Goal: Task Accomplishment & Management: Manage account settings

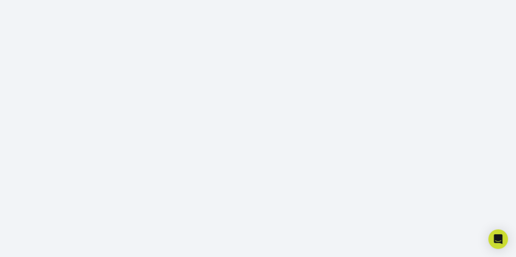
scroll to position [190, 0]
click at [497, 236] on icon "Open Intercom Messenger" at bounding box center [497, 239] width 9 height 11
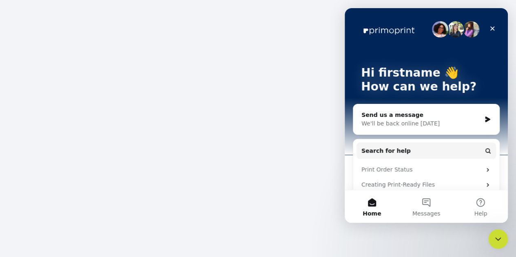
scroll to position [0, 0]
click at [497, 236] on icon "Close Intercom Messenger" at bounding box center [498, 239] width 10 height 10
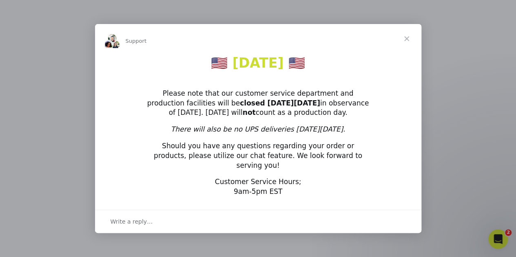
click at [408, 44] on span "Close" at bounding box center [406, 38] width 29 height 29
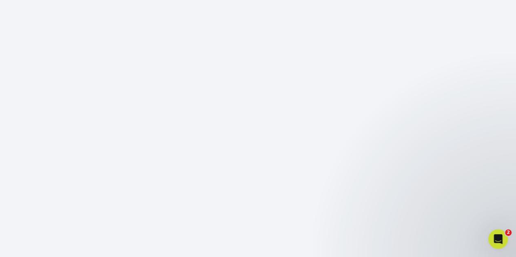
scroll to position [163, 0]
click at [499, 236] on icon "Open Intercom Messenger" at bounding box center [496, 238] width 13 height 13
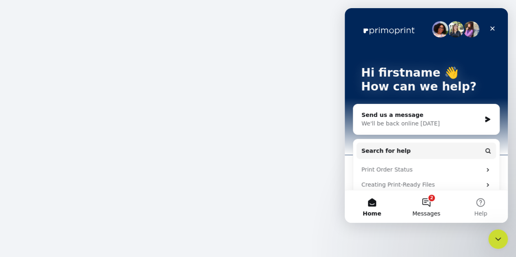
click at [432, 208] on button "2 Messages" at bounding box center [426, 206] width 54 height 33
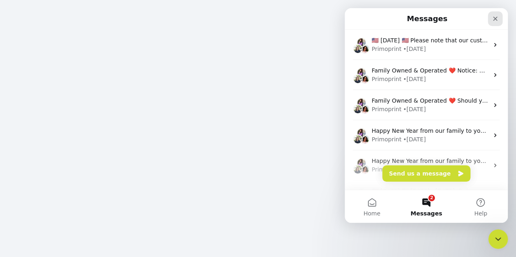
click at [494, 21] on icon "Close" at bounding box center [495, 18] width 7 height 7
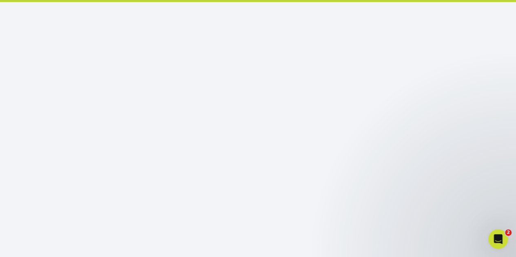
scroll to position [0, 0]
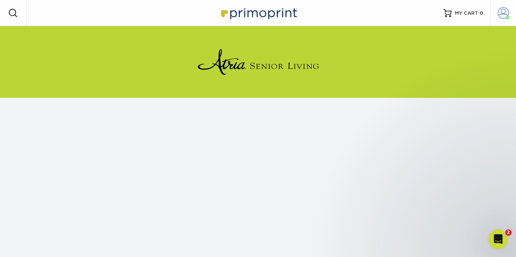
click at [500, 17] on span at bounding box center [502, 12] width 11 height 11
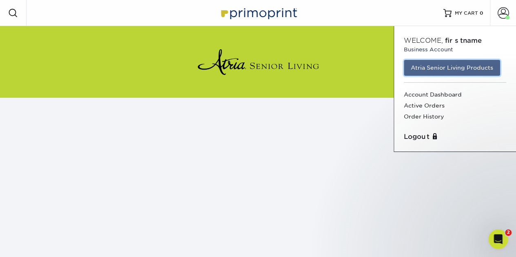
click at [467, 67] on link "Atria Senior Living Products" at bounding box center [452, 67] width 96 height 15
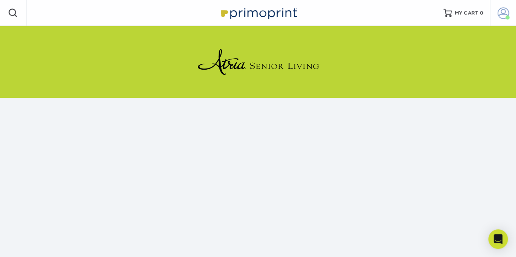
click at [506, 16] on span at bounding box center [507, 17] width 4 height 4
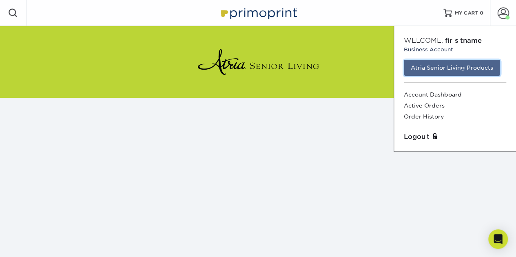
click at [475, 70] on link "Atria Senior Living Products" at bounding box center [452, 67] width 96 height 15
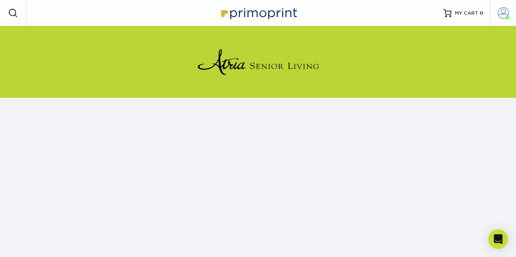
click at [504, 12] on span at bounding box center [502, 12] width 11 height 11
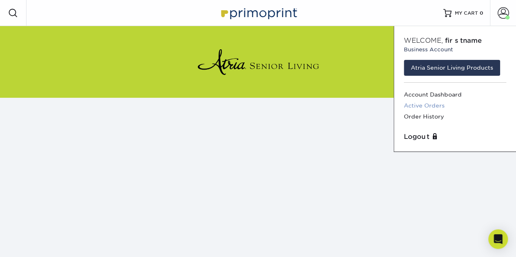
click at [425, 103] on link "Active Orders" at bounding box center [455, 105] width 102 height 11
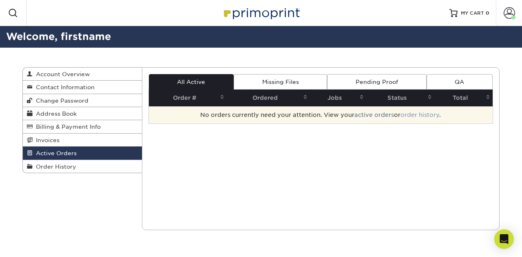
click at [426, 114] on link "order history" at bounding box center [419, 115] width 39 height 7
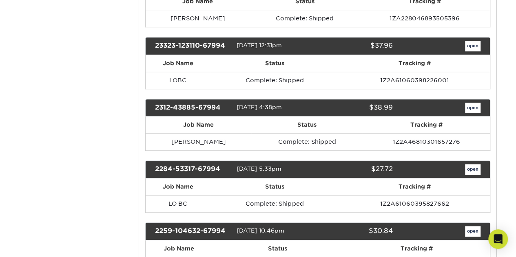
scroll to position [60, 0]
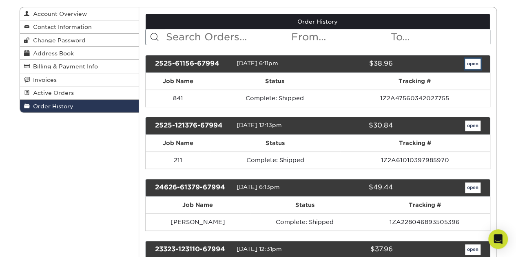
click at [474, 61] on link "open" at bounding box center [472, 64] width 15 height 11
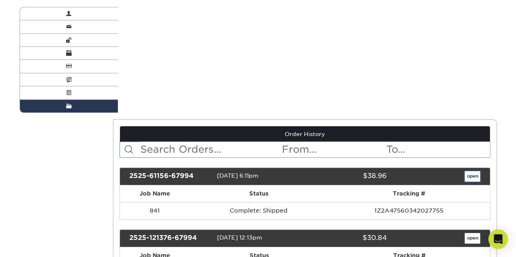
scroll to position [0, 0]
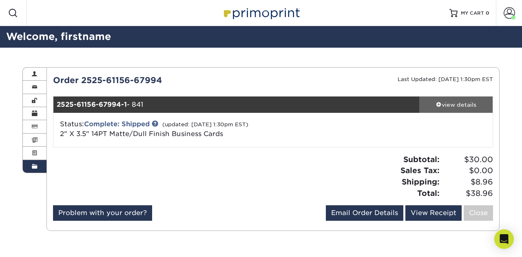
click at [444, 101] on div "view details" at bounding box center [455, 105] width 73 height 8
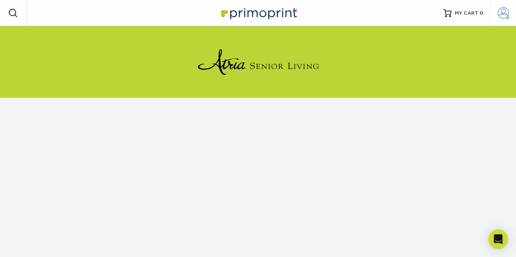
click at [502, 12] on span at bounding box center [502, 12] width 11 height 11
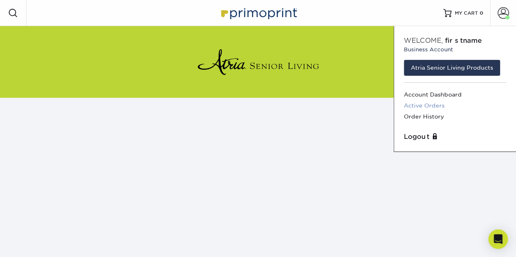
click at [427, 102] on link "Active Orders" at bounding box center [455, 105] width 102 height 11
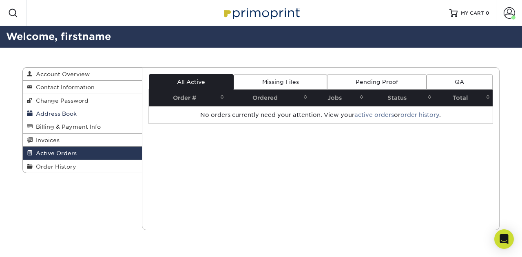
click at [62, 111] on span "Address Book" at bounding box center [55, 114] width 44 height 7
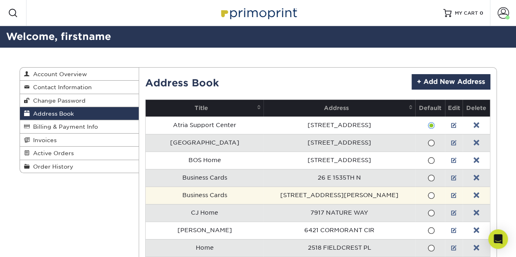
click at [427, 199] on span at bounding box center [430, 196] width 7 height 8
click at [0, 0] on input "radio" at bounding box center [0, 0] width 0 height 0
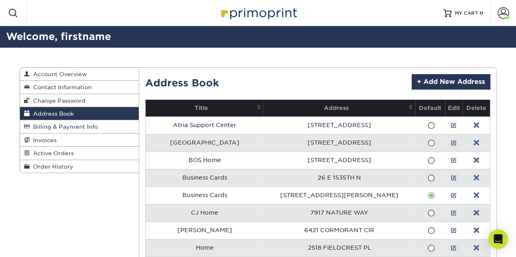
click at [83, 125] on span "Billing & Payment Info" at bounding box center [64, 127] width 68 height 7
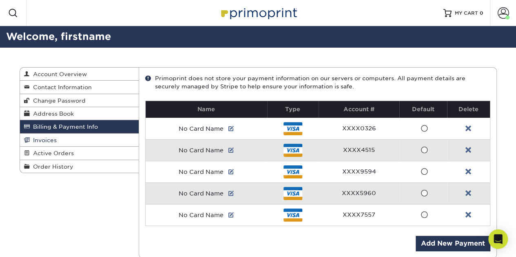
click at [64, 137] on link "Invoices" at bounding box center [79, 140] width 119 height 13
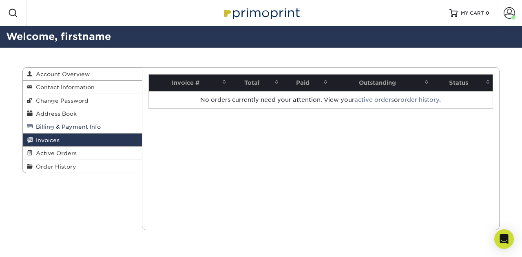
click at [65, 131] on link "Billing & Payment Info" at bounding box center [82, 126] width 119 height 13
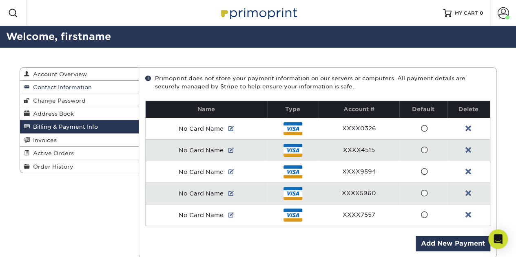
click at [86, 83] on link "Contact Information" at bounding box center [79, 87] width 119 height 13
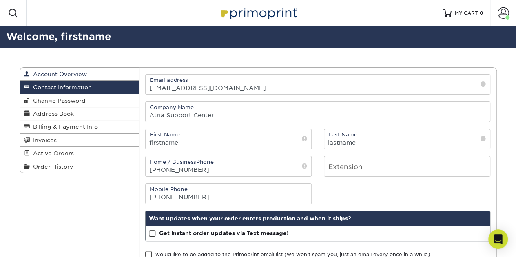
click at [61, 72] on span "Account Overview" at bounding box center [58, 74] width 57 height 7
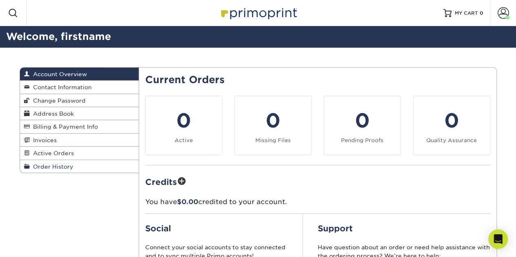
click at [68, 165] on span "Order History" at bounding box center [52, 167] width 44 height 7
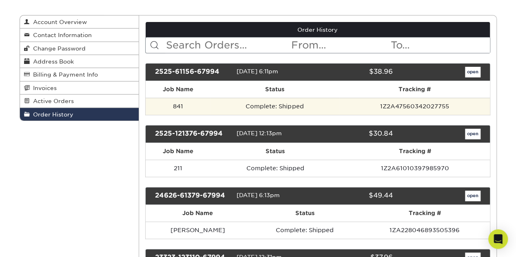
scroll to position [82, 0]
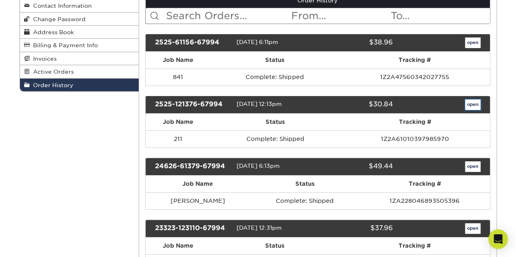
click at [475, 102] on link "open" at bounding box center [472, 104] width 15 height 11
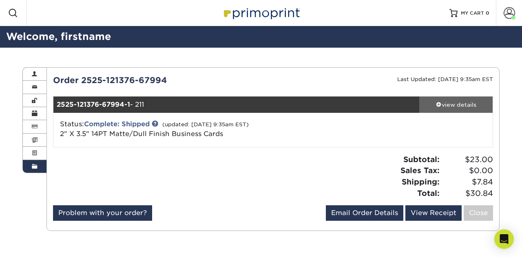
click at [477, 106] on div "view details" at bounding box center [455, 105] width 73 height 8
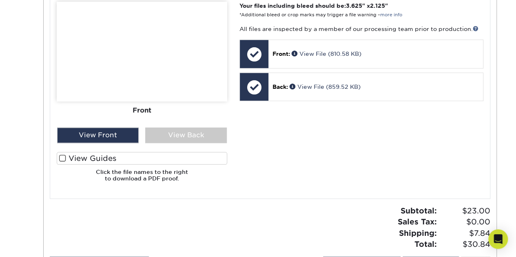
scroll to position [367, 0]
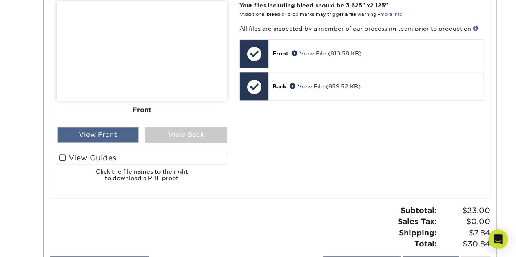
click at [105, 136] on div "View Front" at bounding box center [98, 134] width 82 height 15
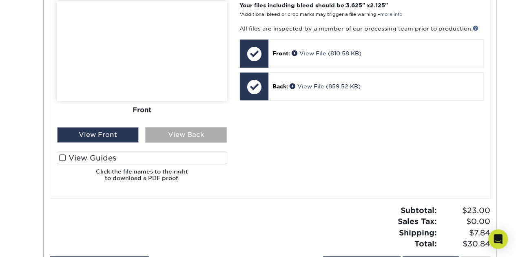
click at [172, 128] on div "View Back" at bounding box center [186, 134] width 82 height 15
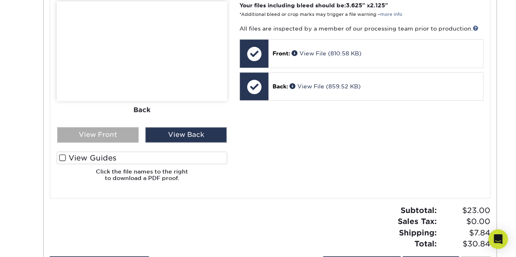
click at [109, 134] on div "View Front" at bounding box center [98, 134] width 82 height 15
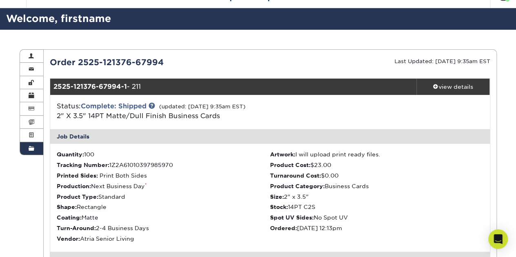
scroll to position [0, 0]
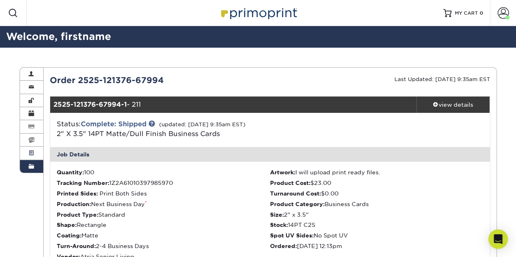
click at [33, 157] on link "Active Orders" at bounding box center [32, 153] width 24 height 13
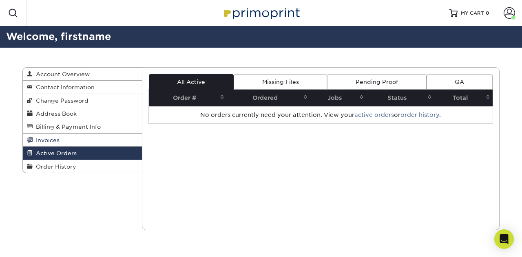
click at [44, 138] on span "Invoices" at bounding box center [46, 140] width 27 height 7
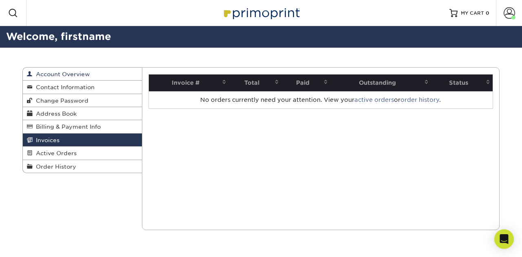
click at [46, 72] on span "Account Overview" at bounding box center [61, 74] width 57 height 7
